Goal: Transaction & Acquisition: Book appointment/travel/reservation

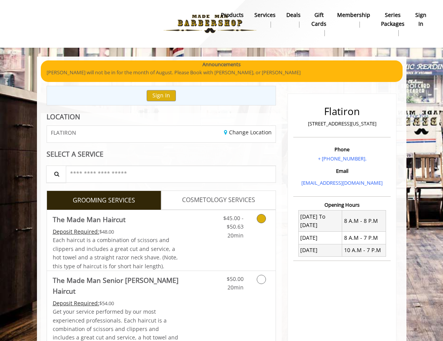
click at [264, 220] on icon "Grooming services" at bounding box center [261, 218] width 9 height 9
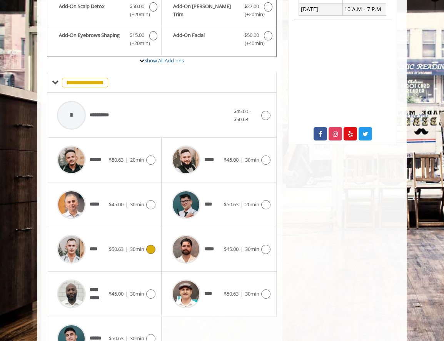
scroll to position [288, 0]
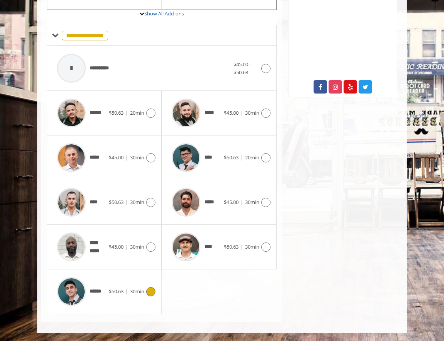
click at [150, 291] on icon at bounding box center [150, 291] width 9 height 9
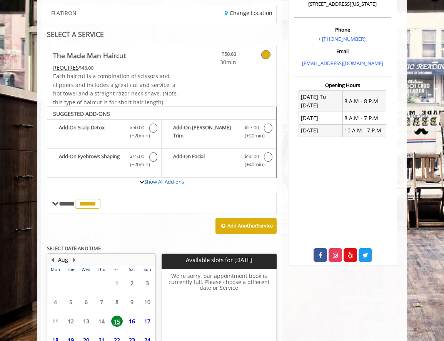
scroll to position [190, 0]
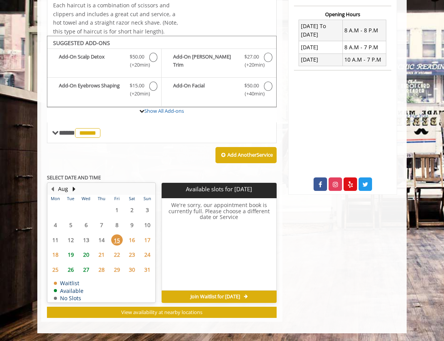
click at [136, 239] on span "16" at bounding box center [132, 239] width 12 height 11
click at [145, 239] on span "17" at bounding box center [148, 239] width 12 height 11
click at [56, 254] on span "18" at bounding box center [56, 254] width 12 height 11
click at [104, 254] on span "21" at bounding box center [102, 254] width 12 height 11
click at [90, 255] on span "20" at bounding box center [86, 254] width 12 height 11
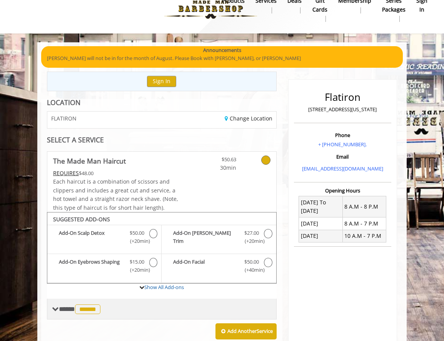
scroll to position [68, 0]
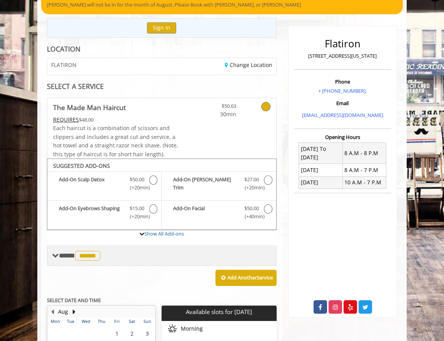
click at [98, 251] on span "******" at bounding box center [87, 256] width 25 height 10
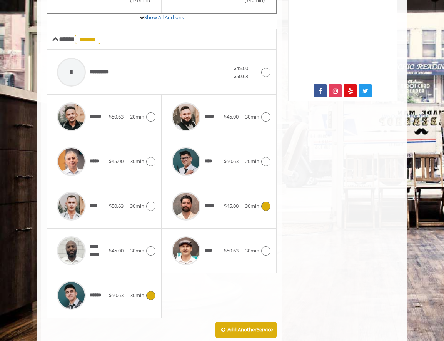
scroll to position [285, 0]
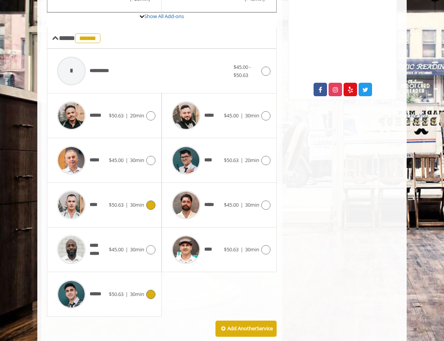
click at [153, 205] on icon at bounding box center [150, 204] width 9 height 9
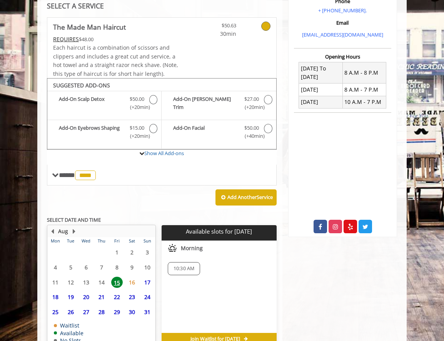
scroll to position [190, 0]
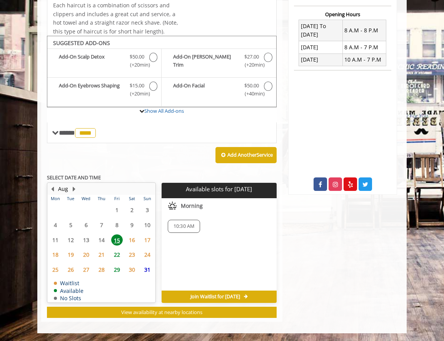
click at [119, 239] on span "15" at bounding box center [117, 239] width 12 height 11
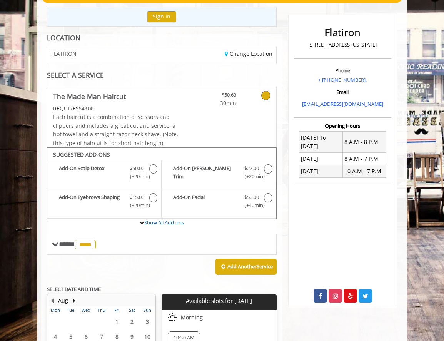
scroll to position [74, 0]
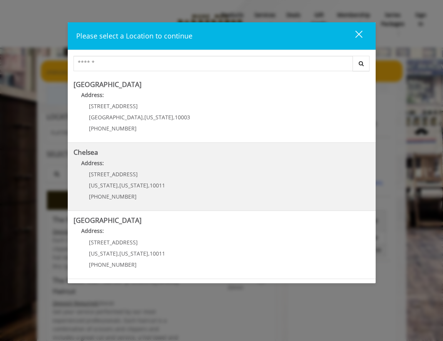
click at [192, 191] on link "Chelsea Address: [STREET_ADDRESS][US_STATE][US_STATE] (917) 639-3902" at bounding box center [221, 176] width 296 height 56
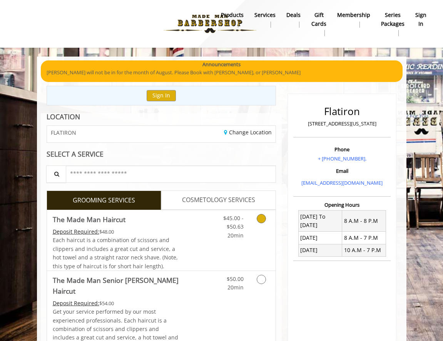
scroll to position [17, 0]
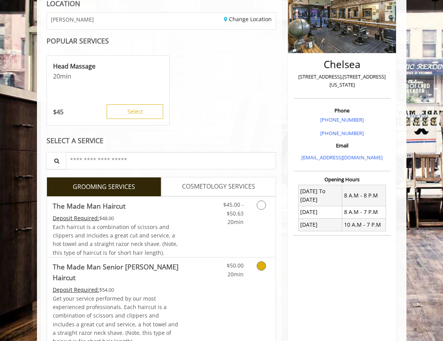
scroll to position [109, 0]
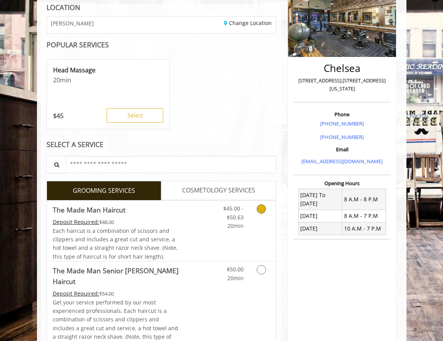
click at [251, 215] on div "Grooming services" at bounding box center [262, 215] width 26 height 30
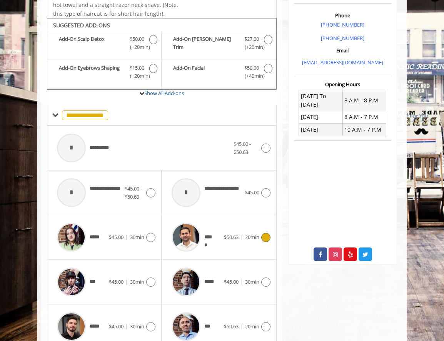
scroll to position [226, 0]
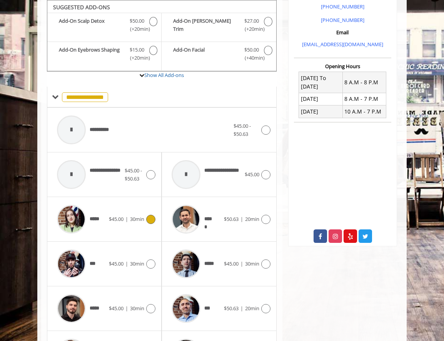
click at [70, 223] on img at bounding box center [71, 219] width 29 height 29
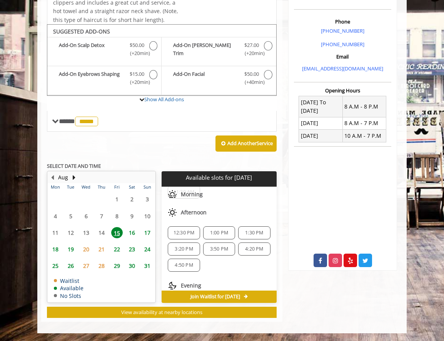
scroll to position [55, 0]
click at [184, 248] on span "3:20 PM" at bounding box center [184, 248] width 18 height 6
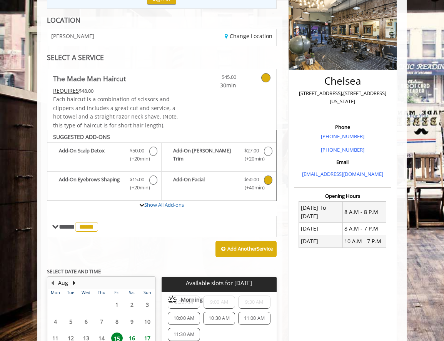
scroll to position [0, 0]
